Goal: Transaction & Acquisition: Purchase product/service

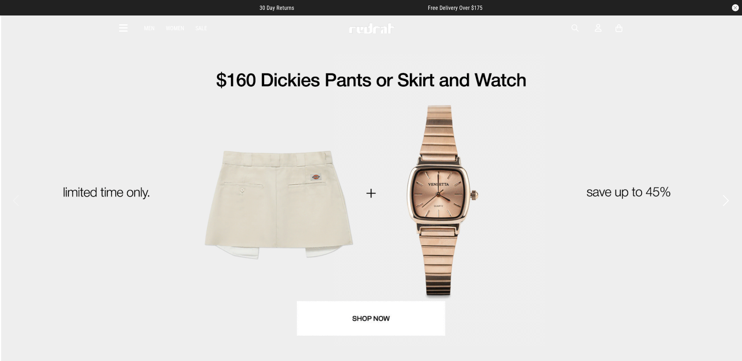
click at [120, 26] on icon at bounding box center [123, 29] width 9 height 12
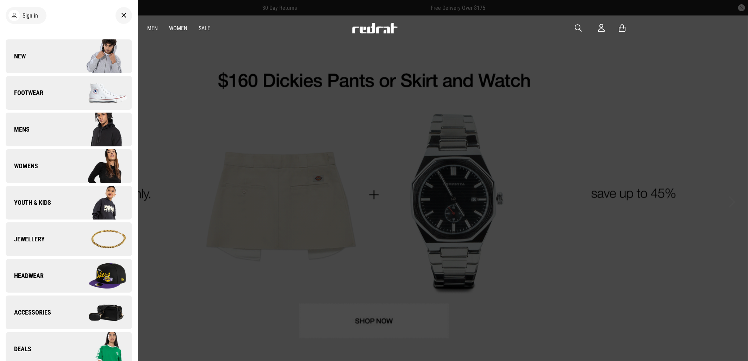
click at [104, 85] on img at bounding box center [100, 92] width 63 height 35
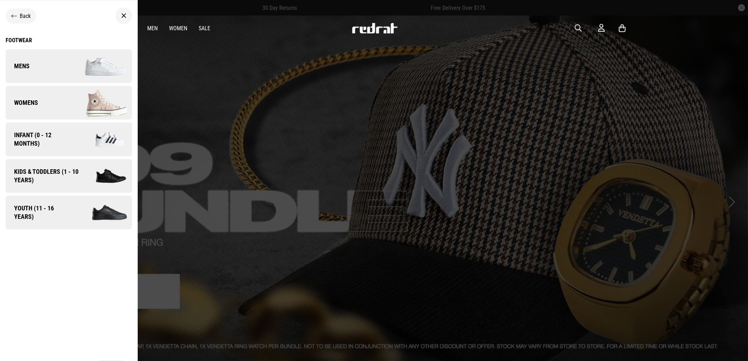
click at [125, 18] on icon at bounding box center [123, 16] width 5 height 8
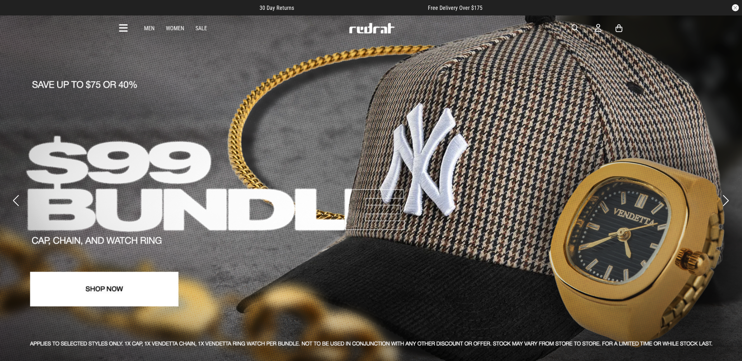
click at [118, 28] on div "Men Women Sale Sign in New Back Footwear Back Footwear Mens Back Mens Womens Ba…" at bounding box center [371, 27] width 514 height 25
click at [121, 29] on icon at bounding box center [123, 29] width 9 height 12
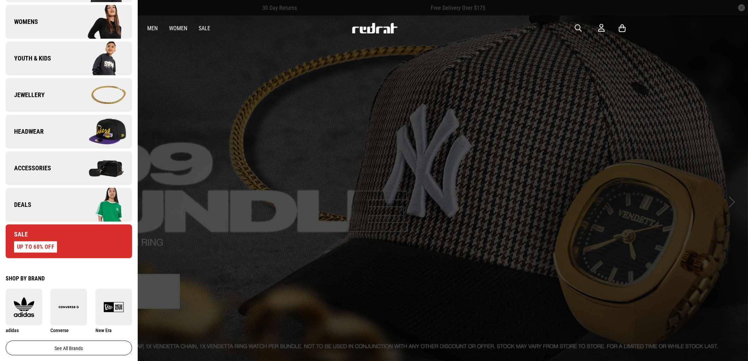
scroll to position [313, 0]
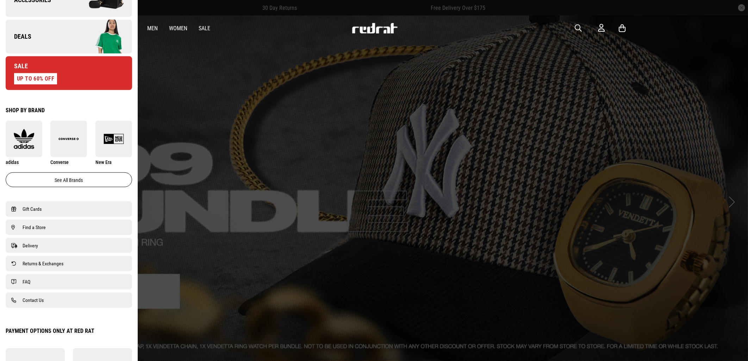
click at [72, 44] on img at bounding box center [100, 36] width 63 height 35
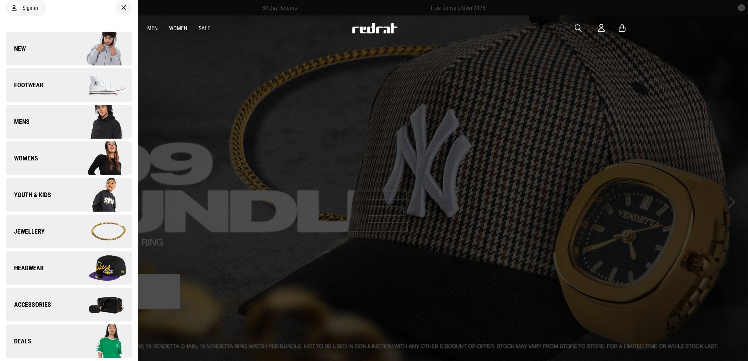
scroll to position [0, 0]
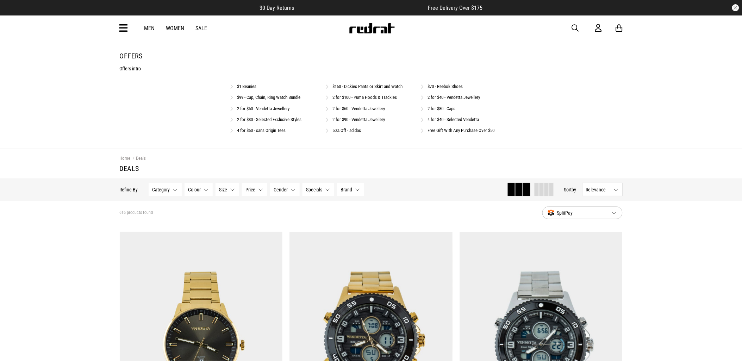
click at [350, 131] on link "50% Off - adidas" at bounding box center [346, 130] width 29 height 5
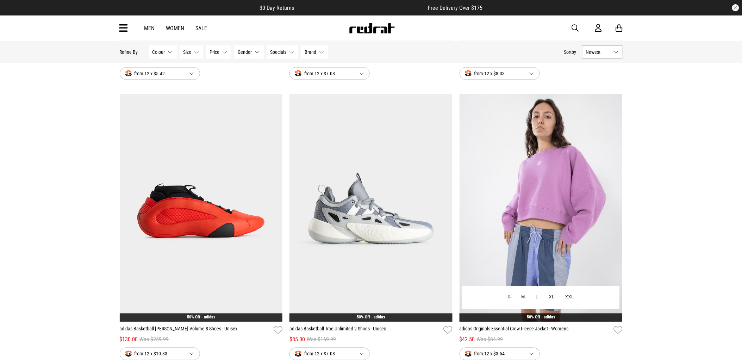
scroll to position [1212, 0]
